Goal: Task Accomplishment & Management: Use online tool/utility

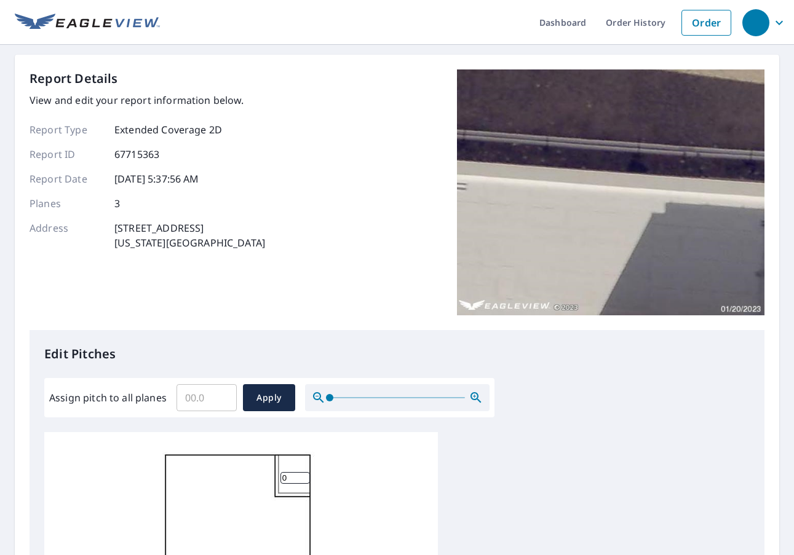
click at [222, 390] on input "Assign pitch to all planes" at bounding box center [206, 397] width 60 height 34
type input "1"
click at [268, 404] on span "Apply" at bounding box center [269, 397] width 33 height 15
type input "1"
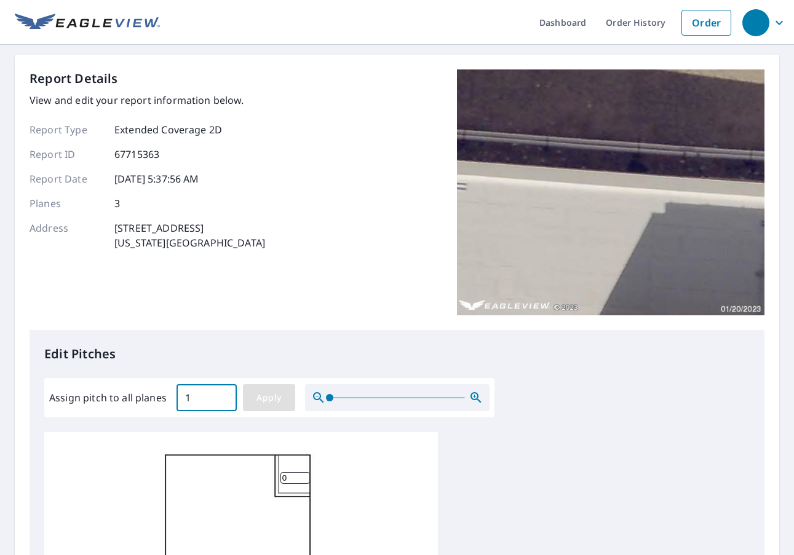
type input "1"
click at [196, 403] on input "1" at bounding box center [206, 397] width 60 height 34
type input "1"
click at [267, 404] on span "Apply" at bounding box center [269, 397] width 33 height 15
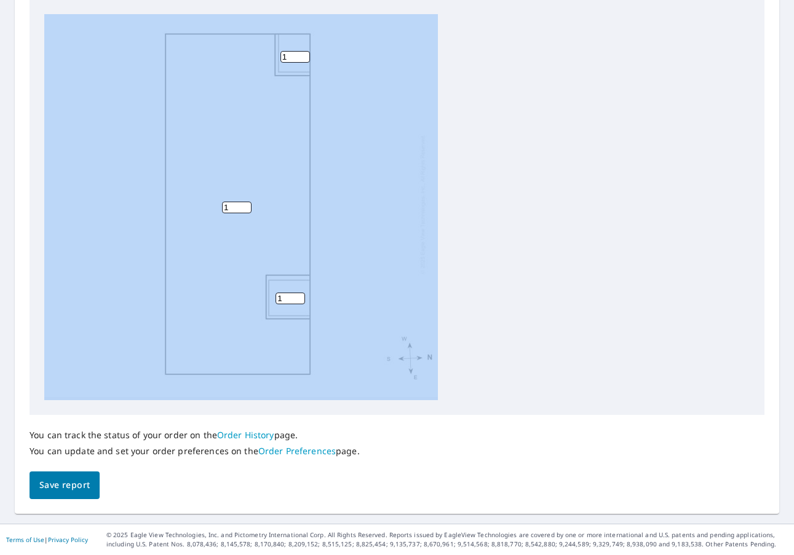
scroll to position [14, 0]
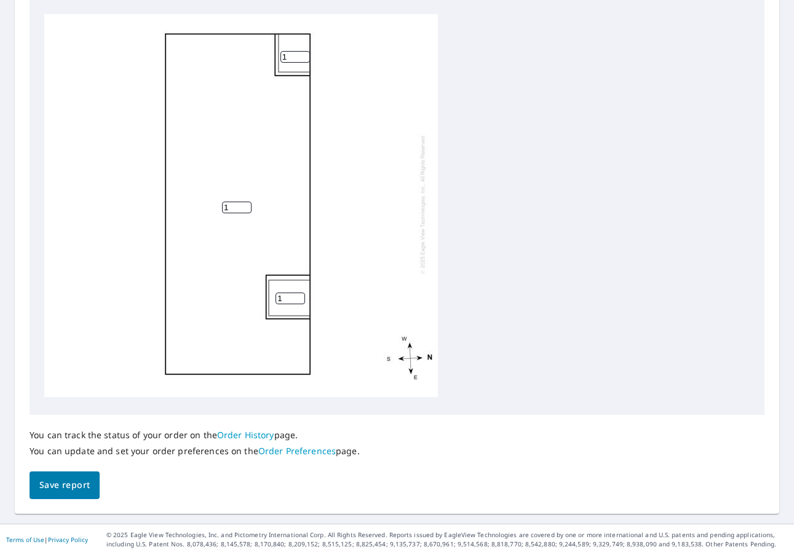
click at [57, 515] on div "Dashboard Order History Order Report Details View and edit your report informat…" at bounding box center [397, 277] width 794 height 555
click at [61, 477] on button "Save report" at bounding box center [65, 485] width 70 height 28
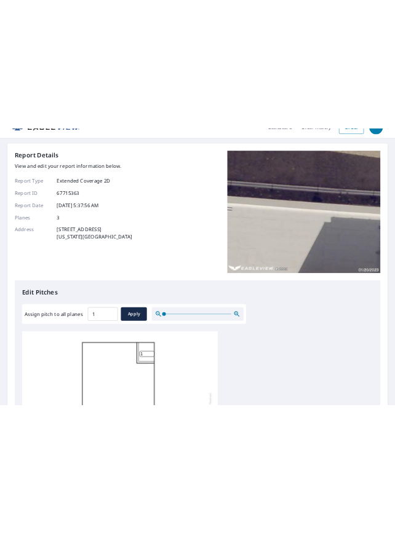
scroll to position [0, 0]
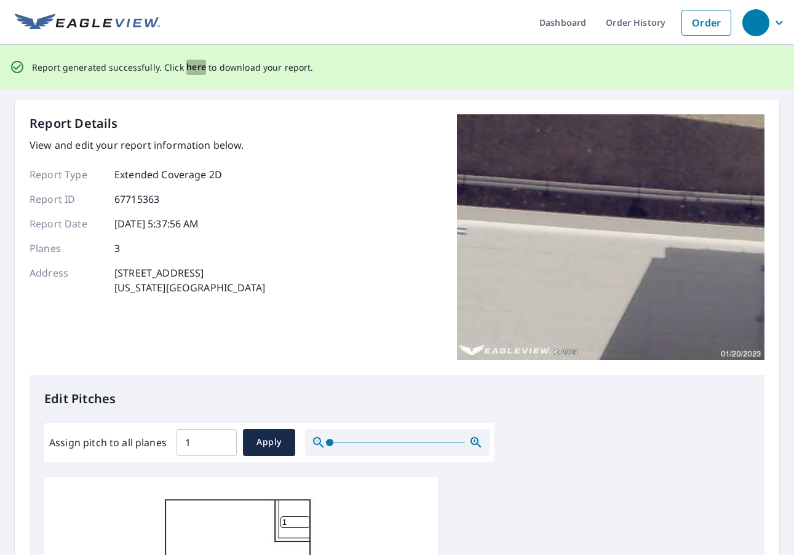
click at [194, 65] on span "here" at bounding box center [196, 67] width 20 height 15
